Goal: Check status

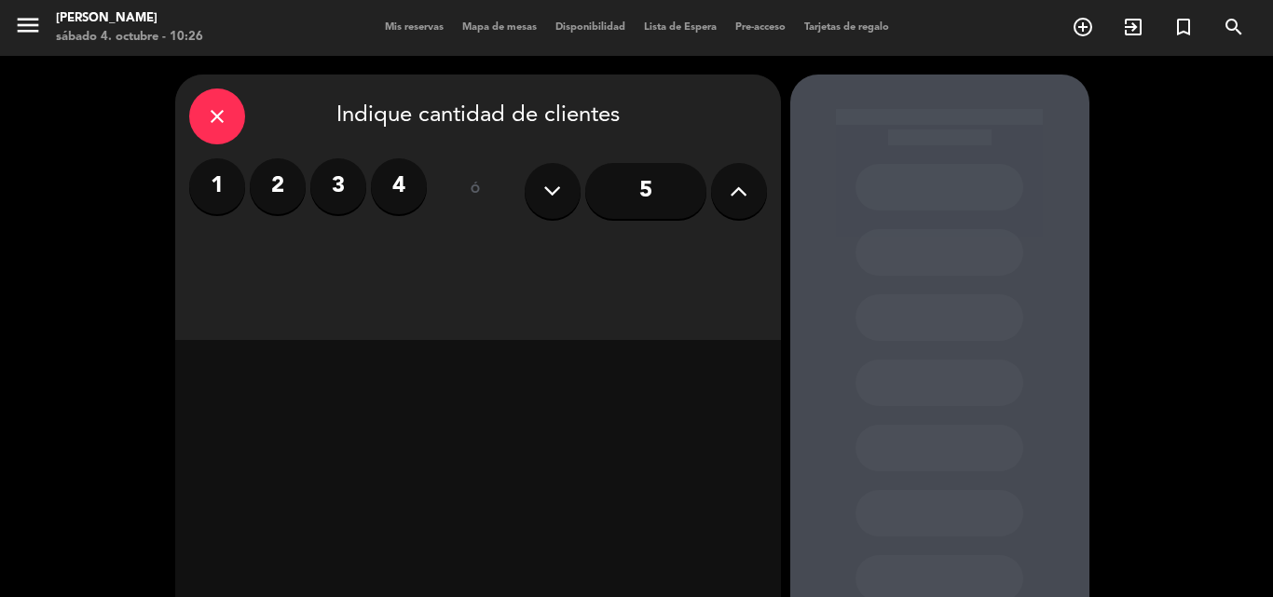
click at [388, 27] on span "Mis reservas" at bounding box center [414, 27] width 77 height 10
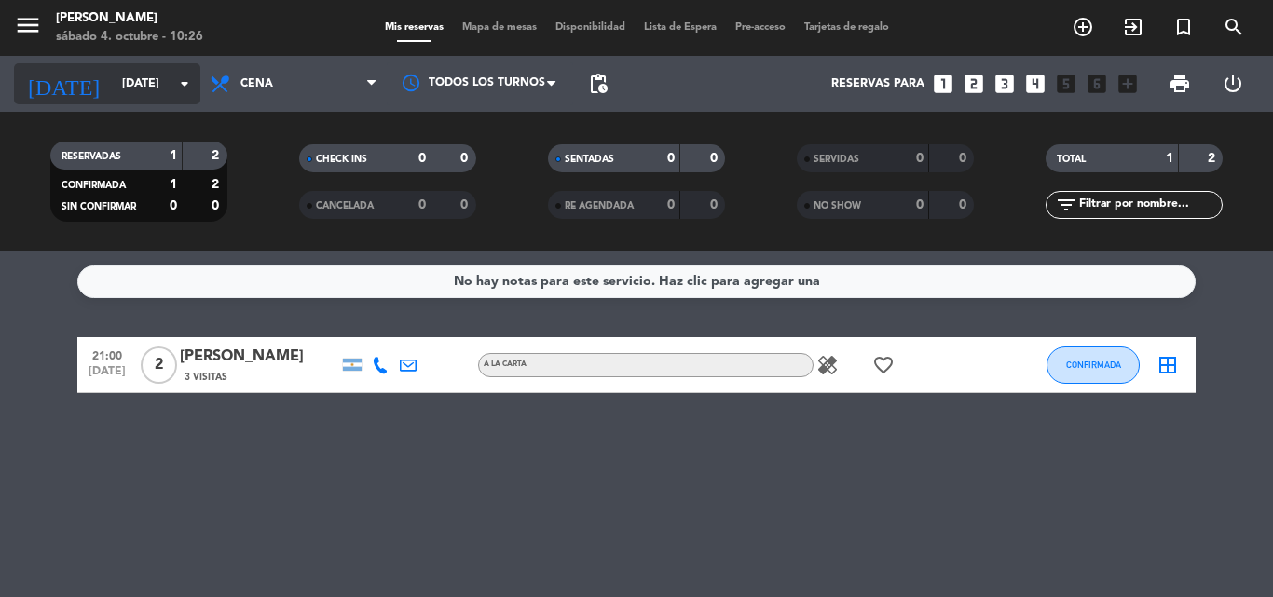
click at [139, 81] on input "[DATE]" at bounding box center [192, 84] width 158 height 32
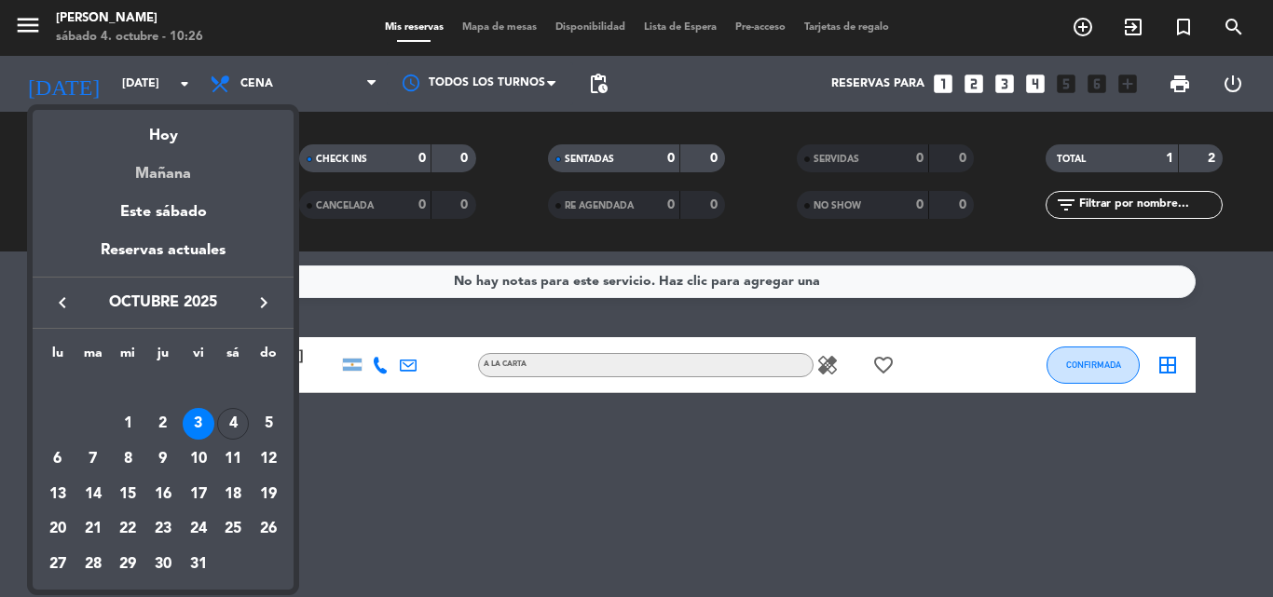
click at [182, 148] on div "Mañana" at bounding box center [163, 167] width 261 height 38
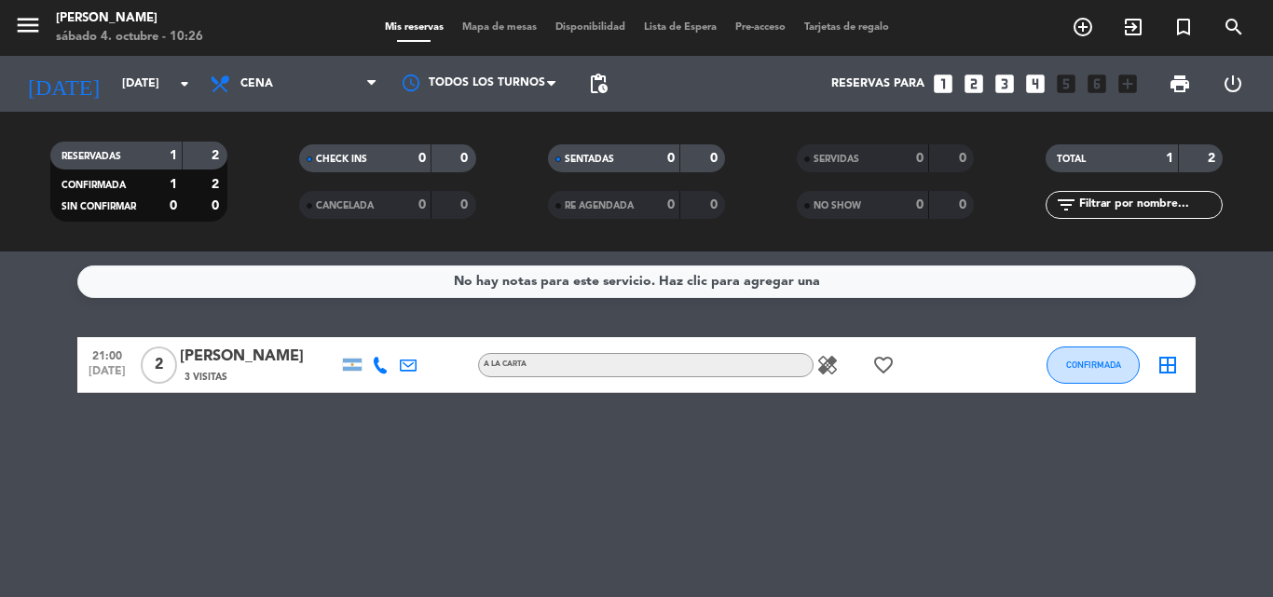
type input "[DATE]"
click at [282, 109] on div "Todos los servicios Almuerzo Cena Cena Todos los servicios Almuerzo Cena" at bounding box center [293, 84] width 186 height 56
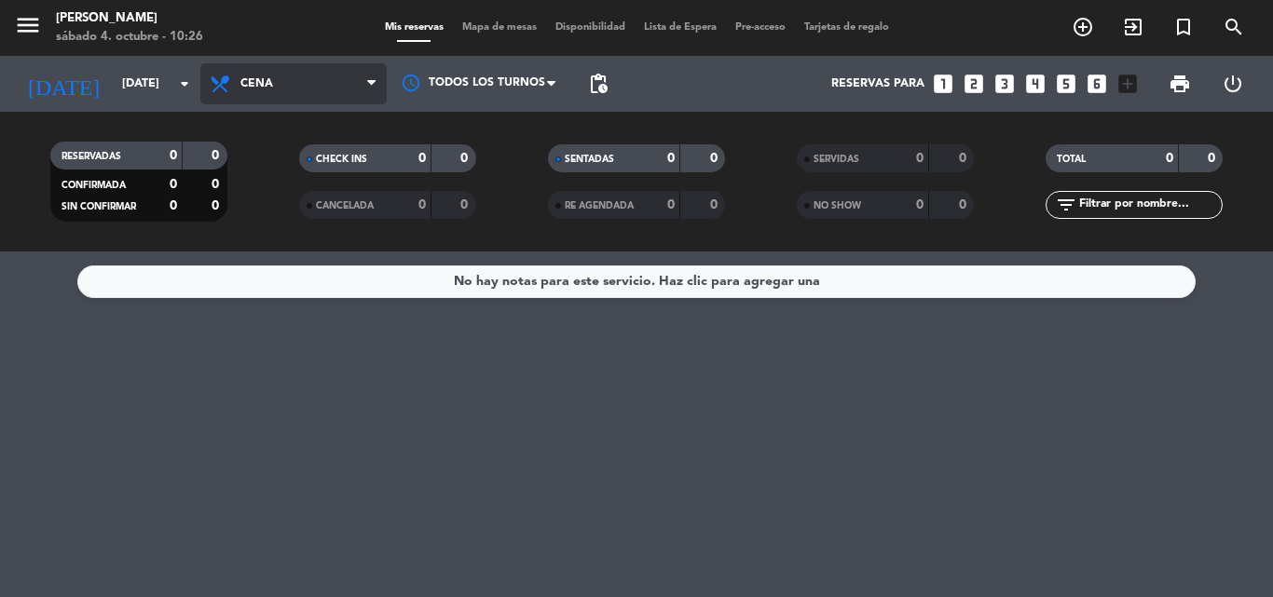
click at [267, 85] on span "Cena" at bounding box center [256, 83] width 33 height 13
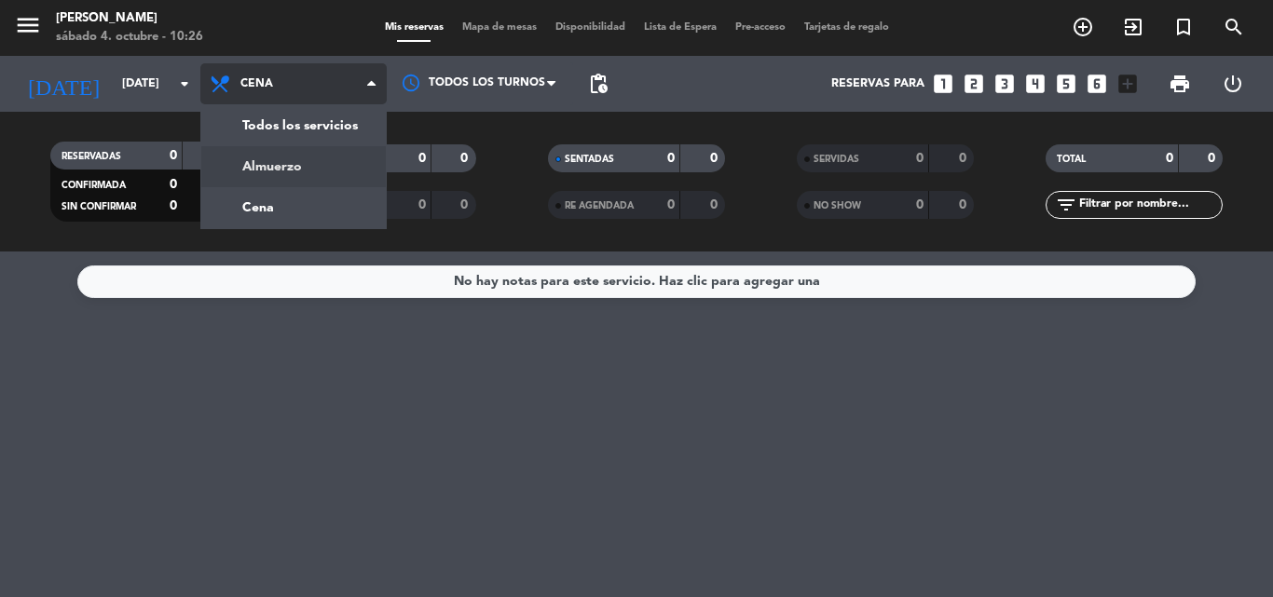
click at [311, 171] on div "menu [PERSON_NAME][DATE] 4. octubre - 10:26 Mis reservas Mapa de mesas Disponib…" at bounding box center [636, 126] width 1273 height 252
